Goal: Check status

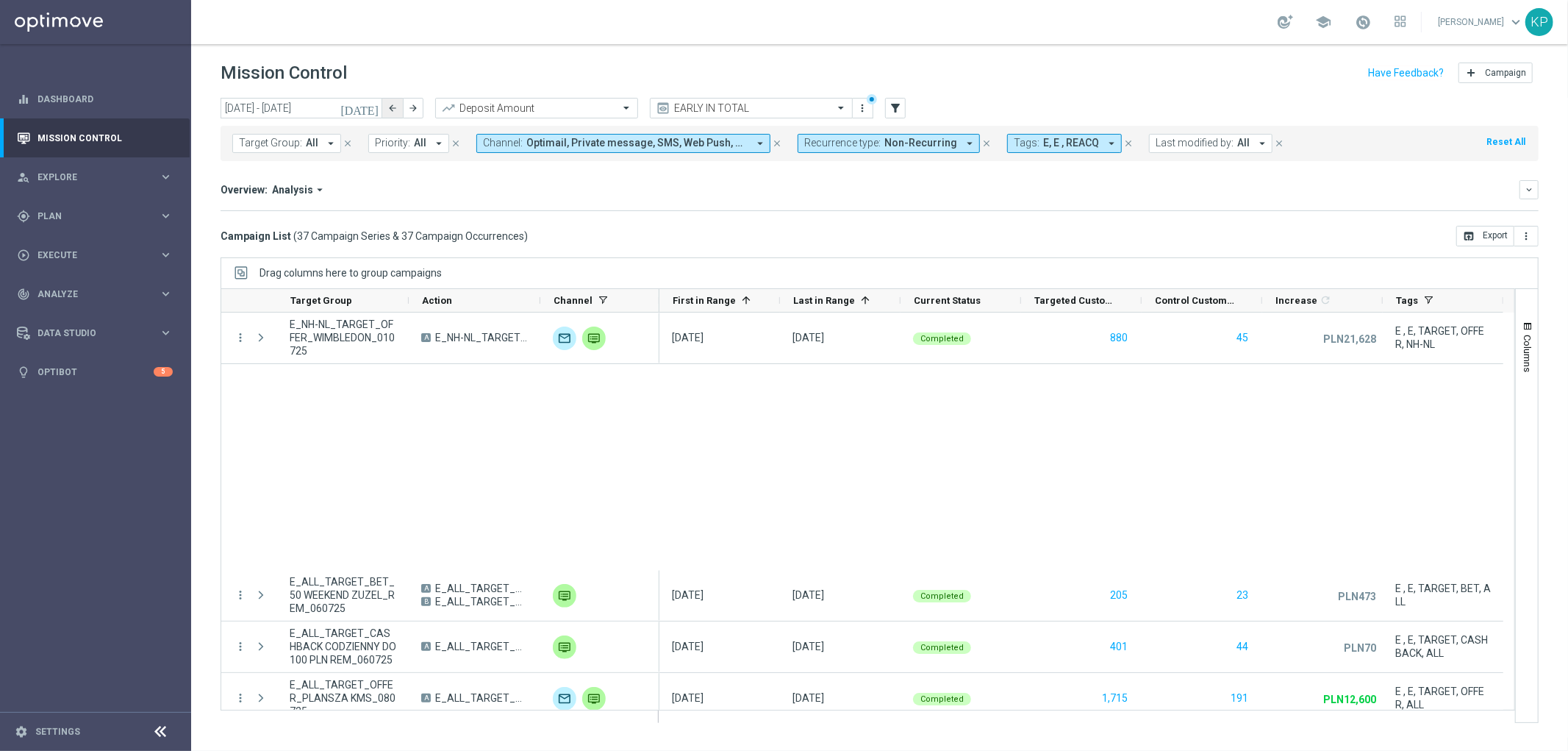
scroll to position [817, 0]
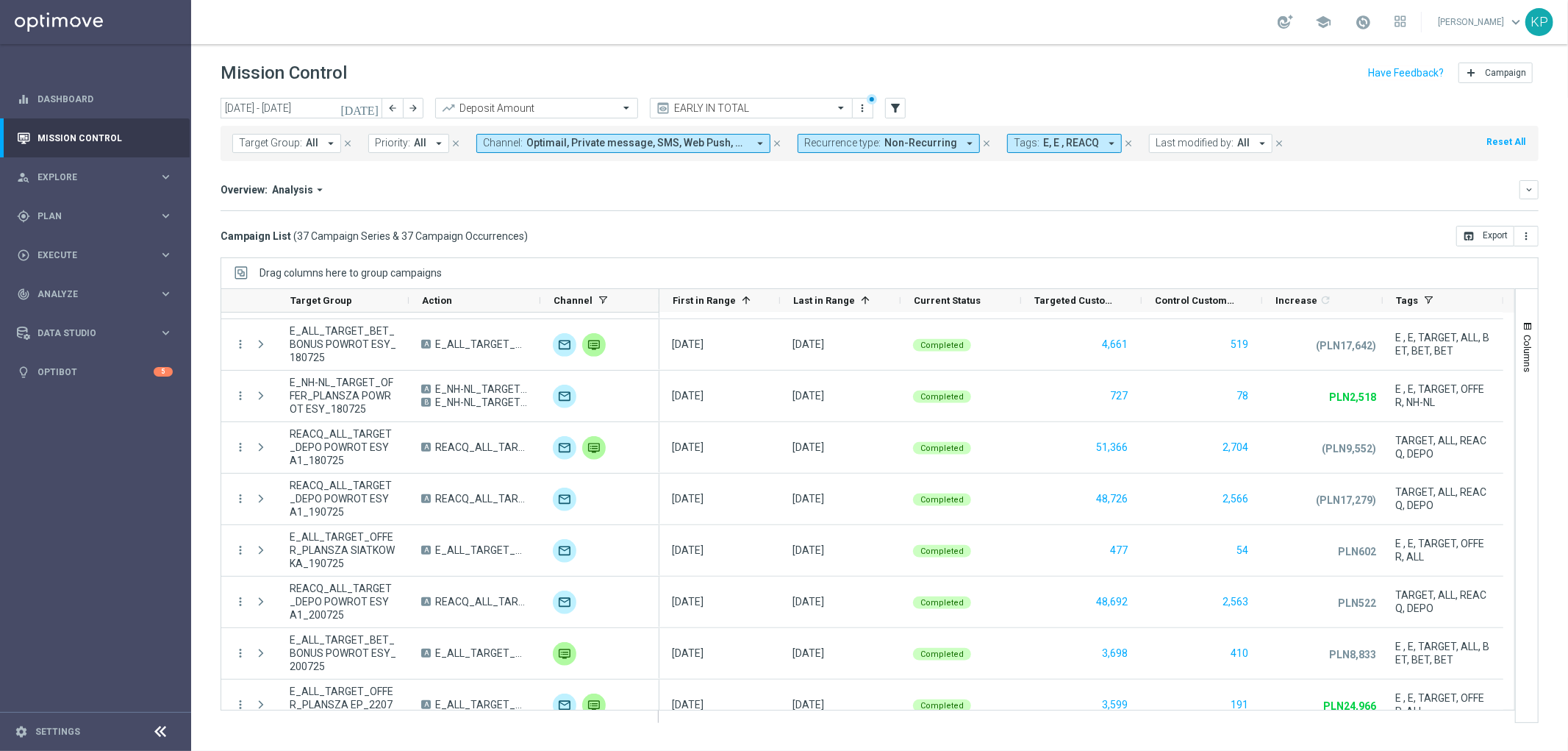
click at [375, 101] on icon "[DATE]" at bounding box center [360, 107] width 40 height 13
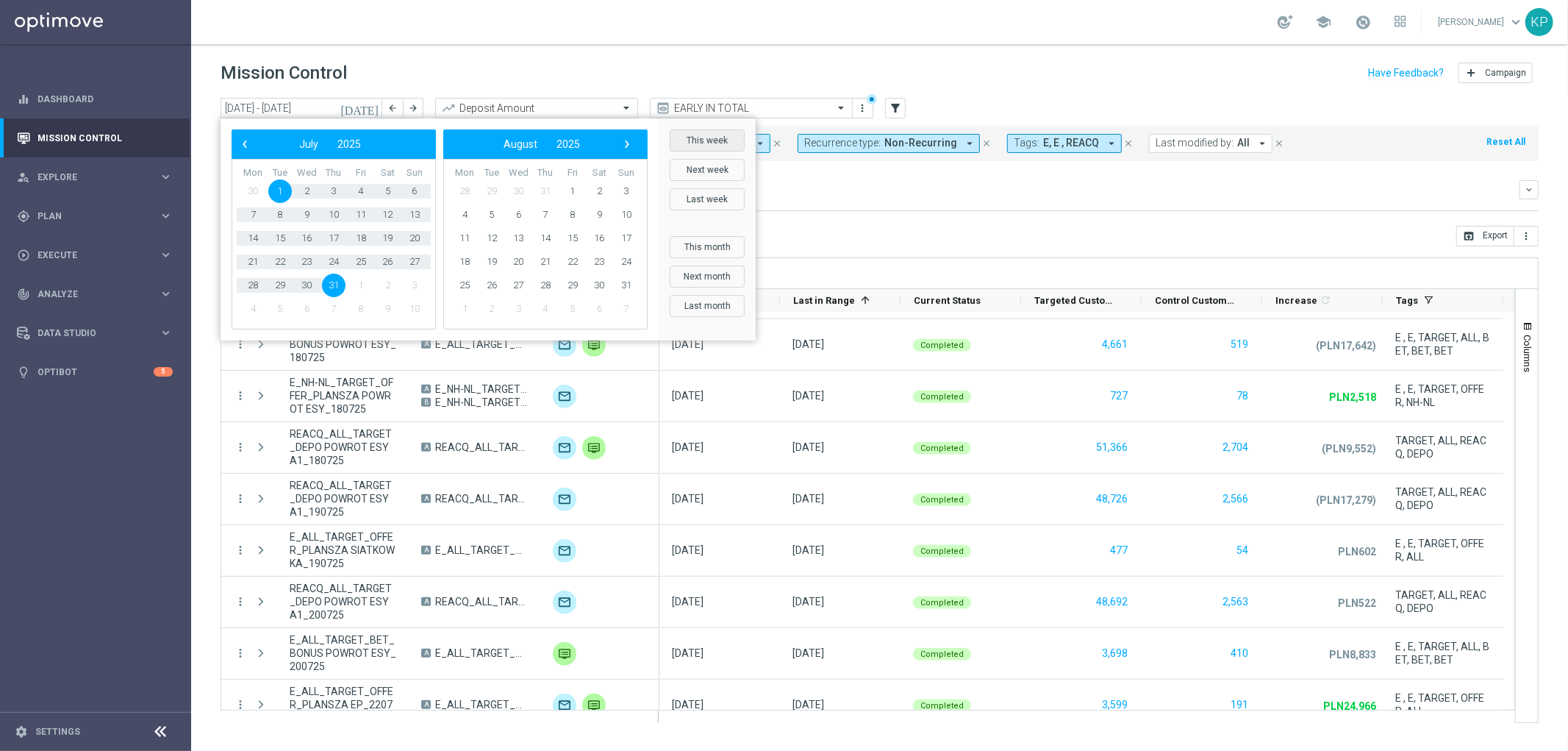
click at [705, 149] on button "This week" at bounding box center [707, 141] width 75 height 22
type input "[DATE] - [DATE]"
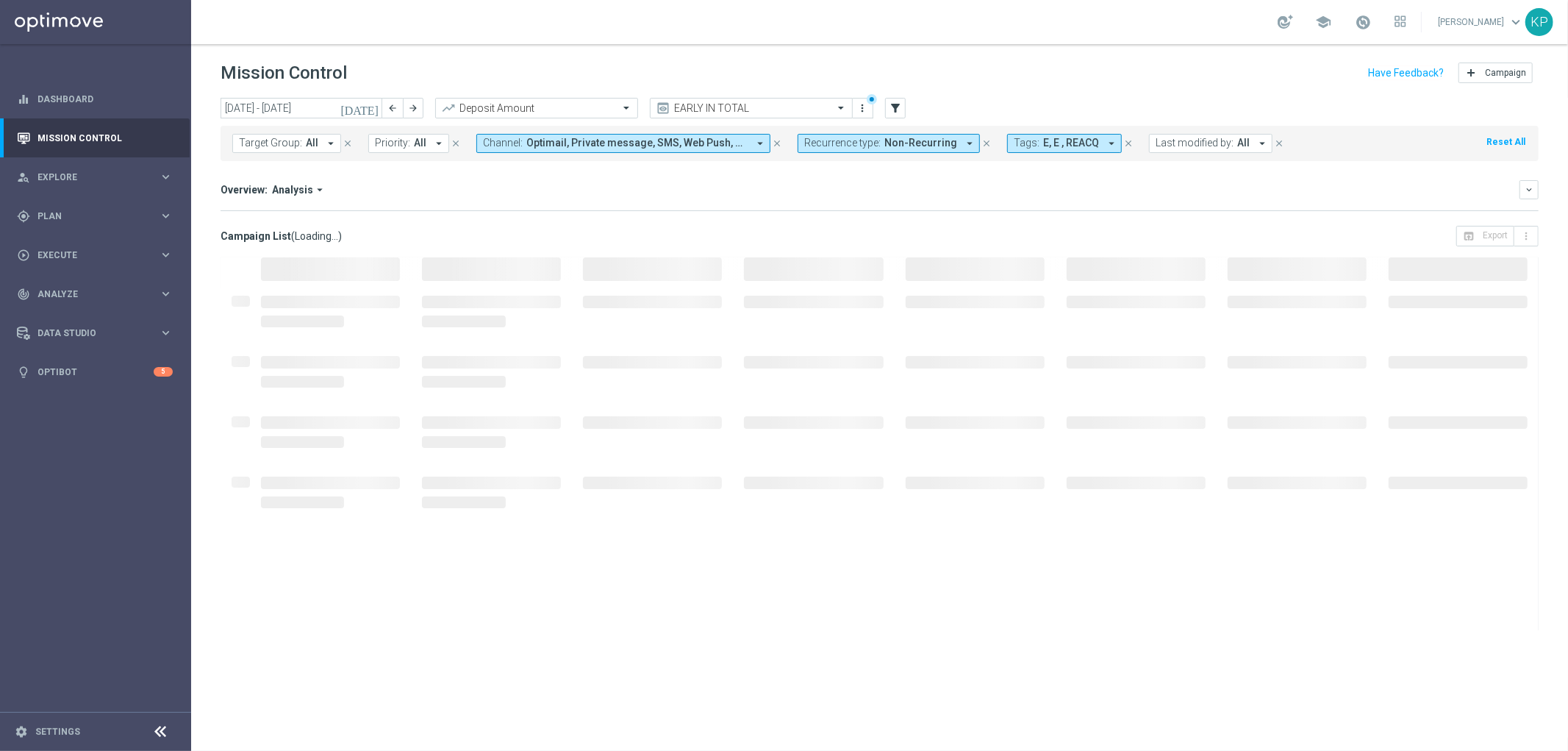
click at [833, 186] on div "Overview: Analysis arrow_drop_down" at bounding box center [870, 189] width 1299 height 13
click at [1025, 91] on header "Mission Control add Campaign" at bounding box center [879, 70] width 1377 height 53
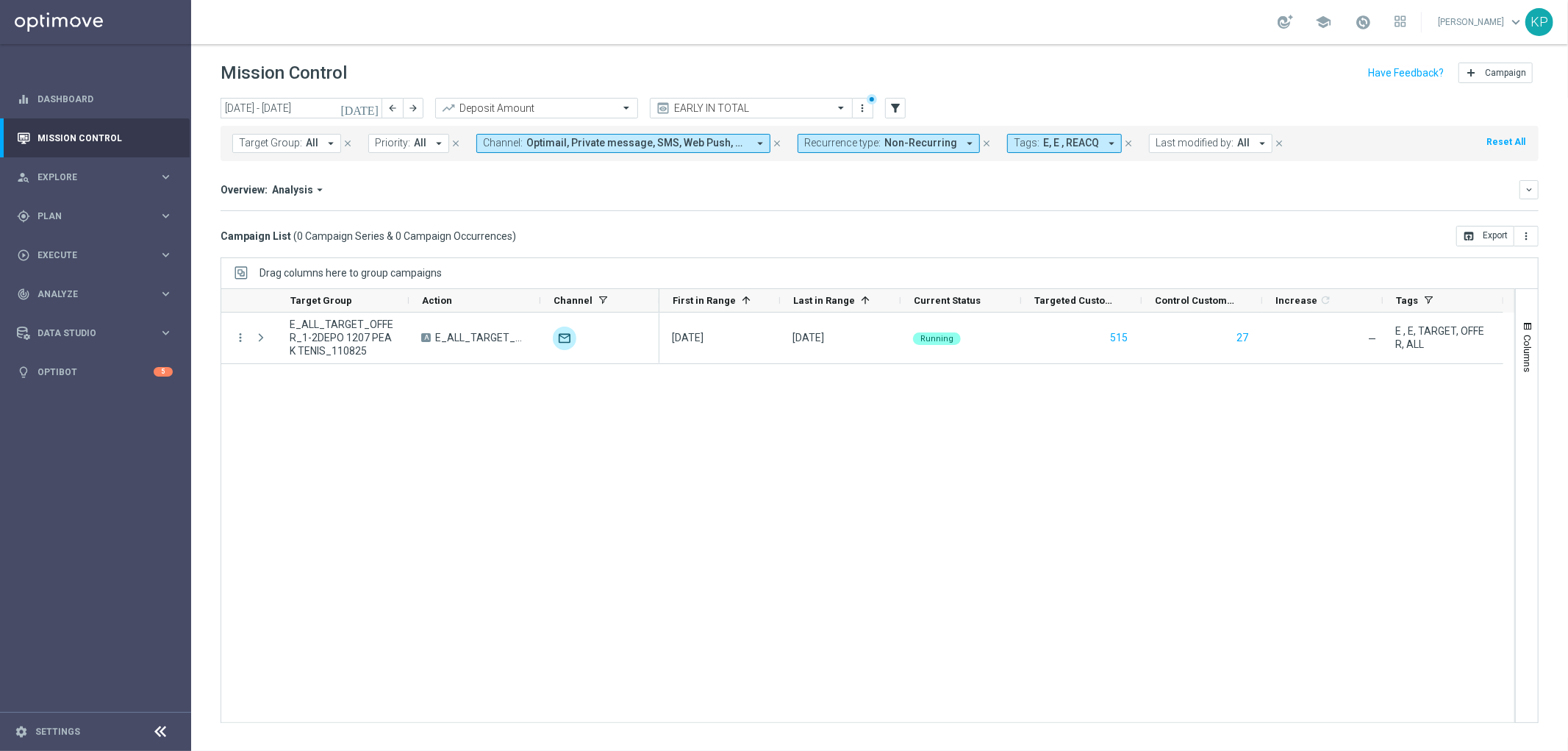
scroll to position [0, 0]
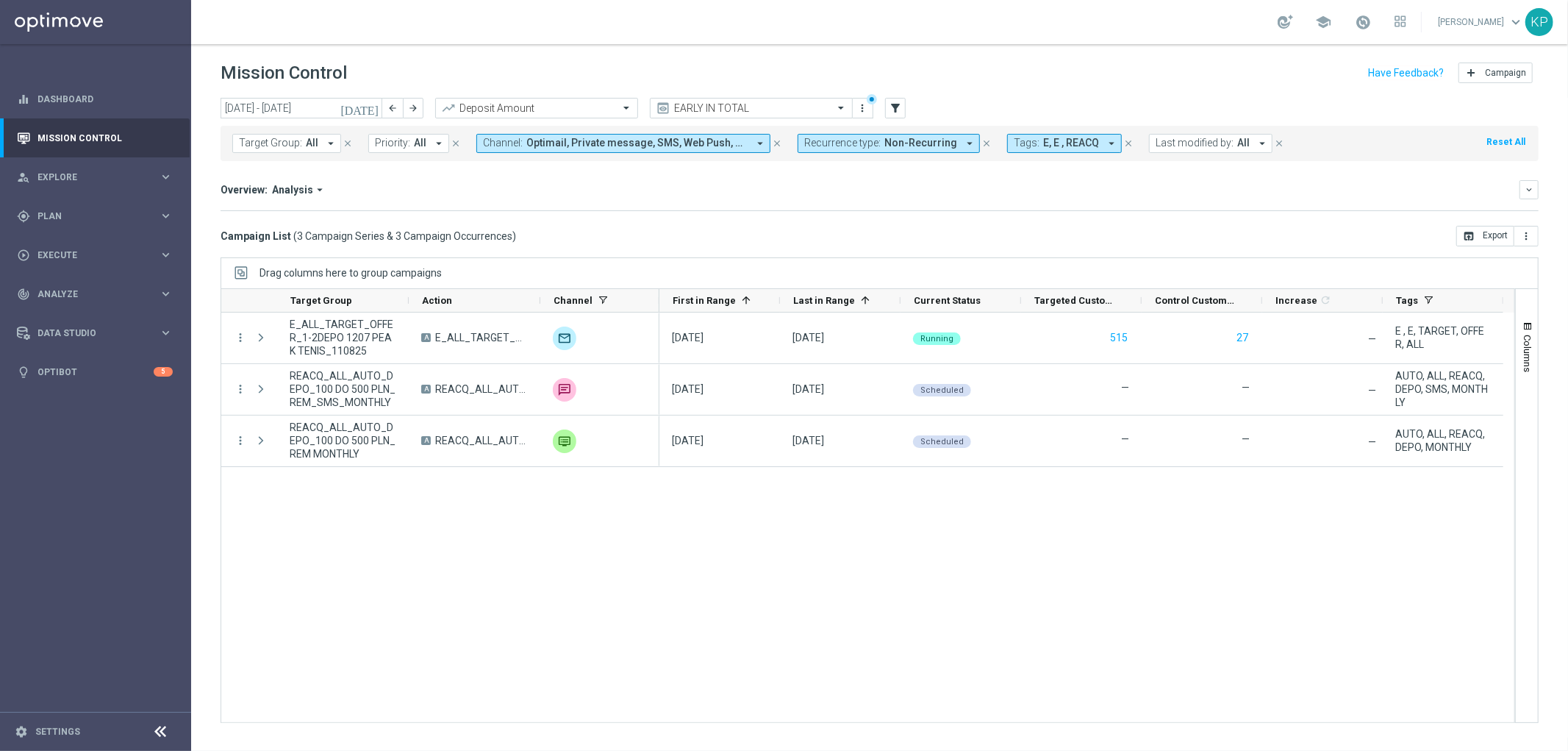
click at [1062, 38] on div "school [PERSON_NAME] keyboard_arrow_down KP" at bounding box center [879, 21] width 1377 height 44
click at [1327, 568] on div "[DATE] [DATE] Running 515 27 — unfold_more E , E, TARGET, OFFER, ALL [DATE] [DA…" at bounding box center [1087, 517] width 855 height 410
click at [1386, 618] on div "[DATE] [DATE] Running 515 27 — unfold_more E , E, TARGET, OFFER, ALL [DATE] [DA…" at bounding box center [1087, 517] width 855 height 410
click at [1256, 677] on div "[DATE] [DATE] Running 515 27 — unfold_more E , E, TARGET, OFFER, ALL [DATE] [DA…" at bounding box center [1087, 517] width 855 height 410
click at [1061, 23] on div "school [PERSON_NAME] keyboard_arrow_down KP" at bounding box center [879, 21] width 1377 height 44
